Goal: Transaction & Acquisition: Purchase product/service

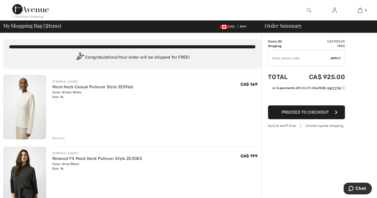
click at [60, 138] on div "Remove" at bounding box center [58, 138] width 13 height 5
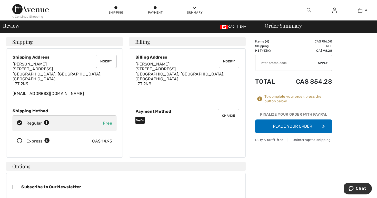
click at [289, 127] on button "Place Your Order" at bounding box center [293, 127] width 77 height 14
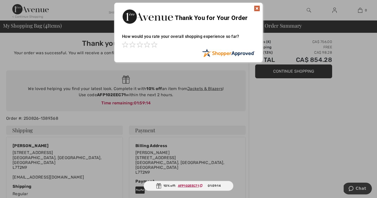
click at [257, 7] on img at bounding box center [257, 8] width 6 height 6
